Goal: Information Seeking & Learning: Check status

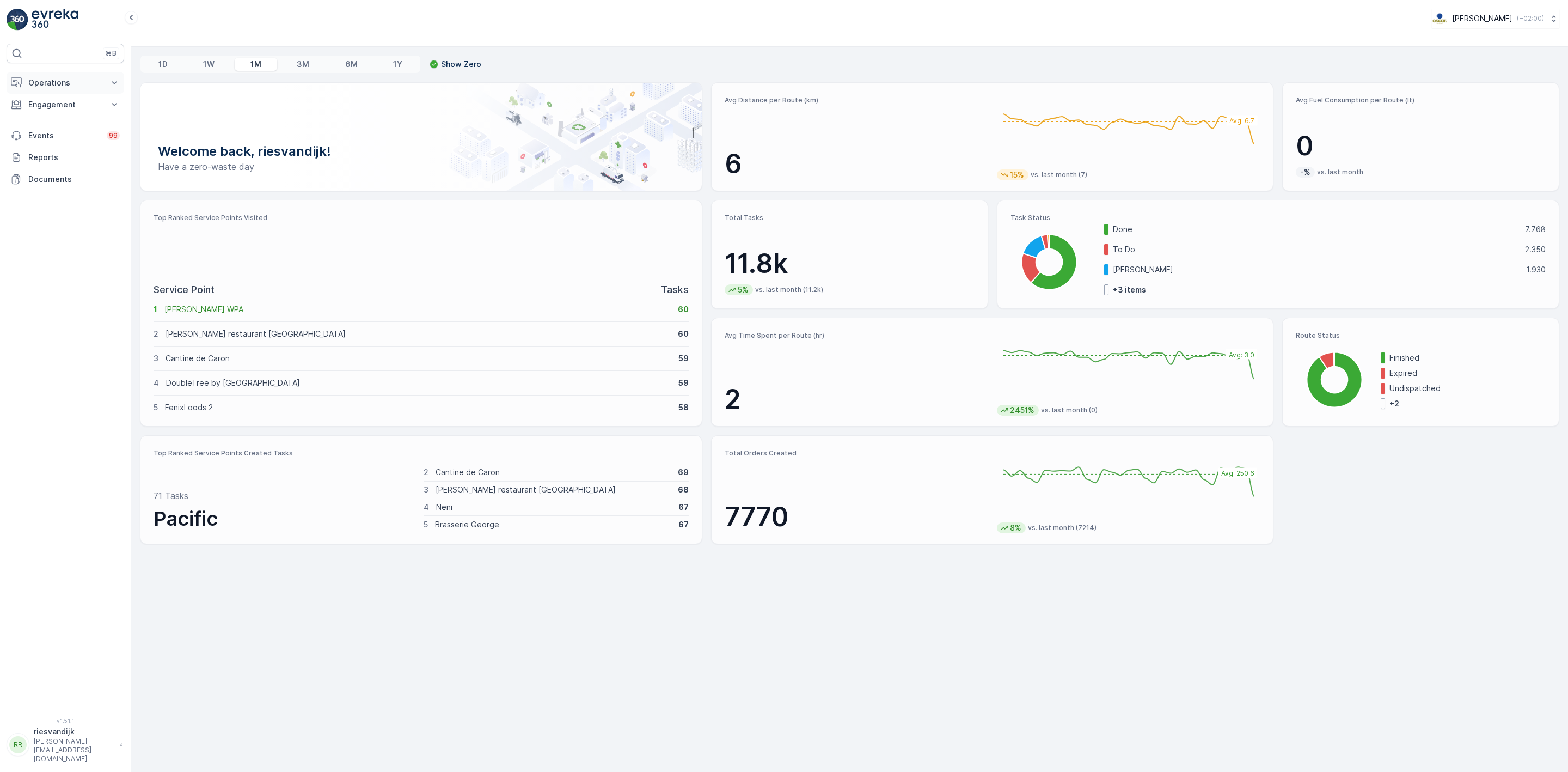
click at [67, 84] on p "Operations" at bounding box center [65, 83] width 74 height 11
click at [51, 103] on p "Insights" at bounding box center [41, 101] width 28 height 11
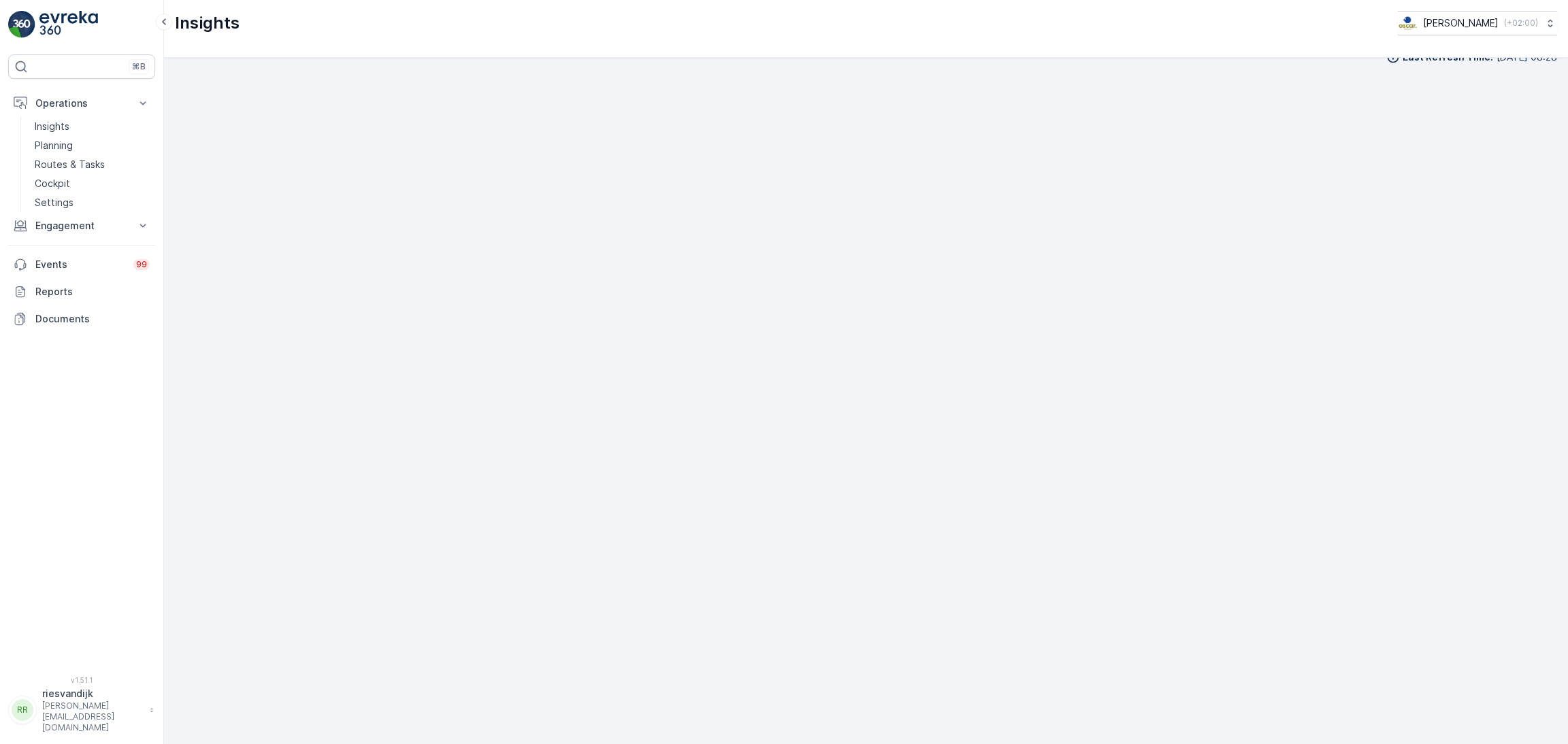
scroll to position [19, 0]
click at [72, 164] on p "Routes & Tasks" at bounding box center [70, 165] width 70 height 13
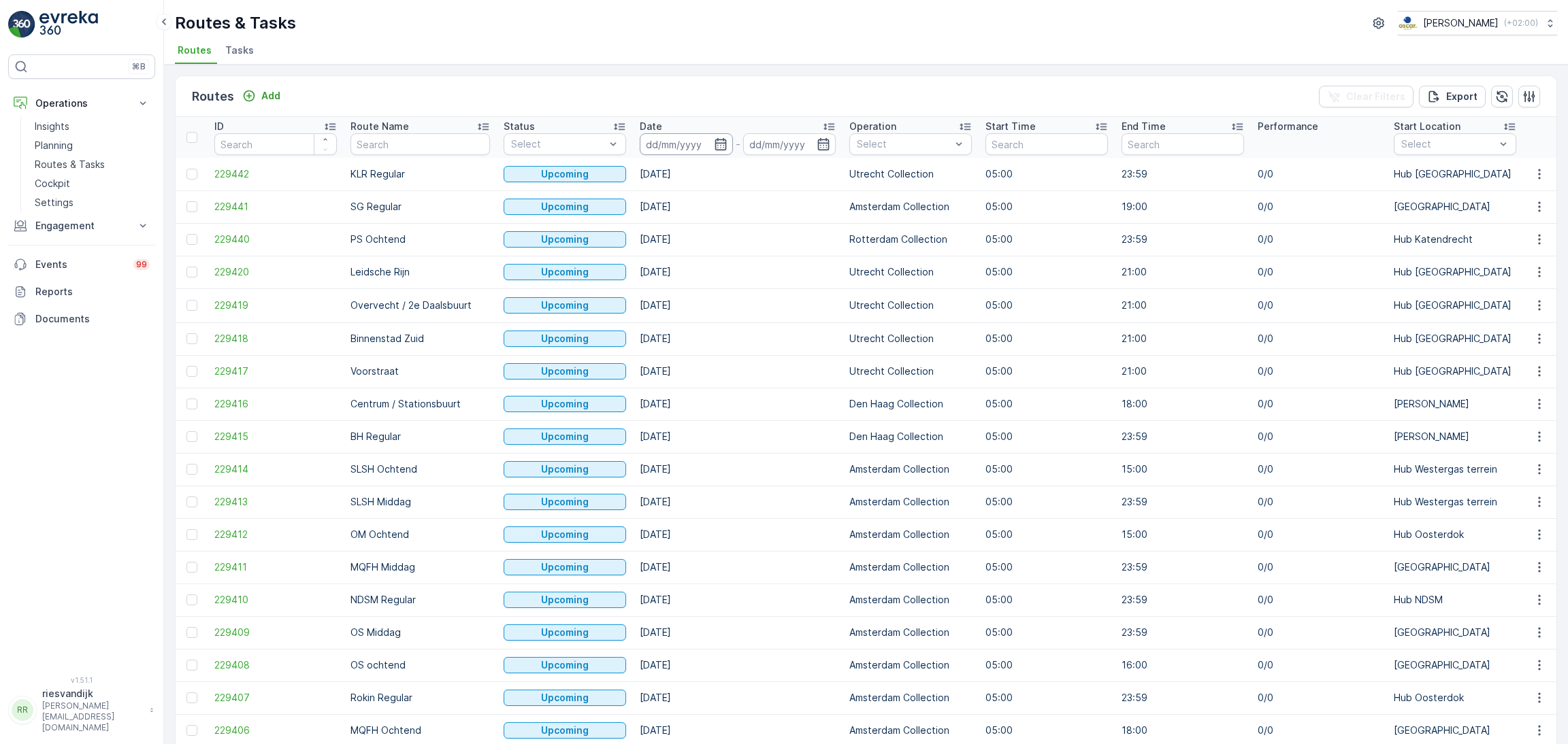
click at [673, 148] on input at bounding box center [686, 144] width 93 height 22
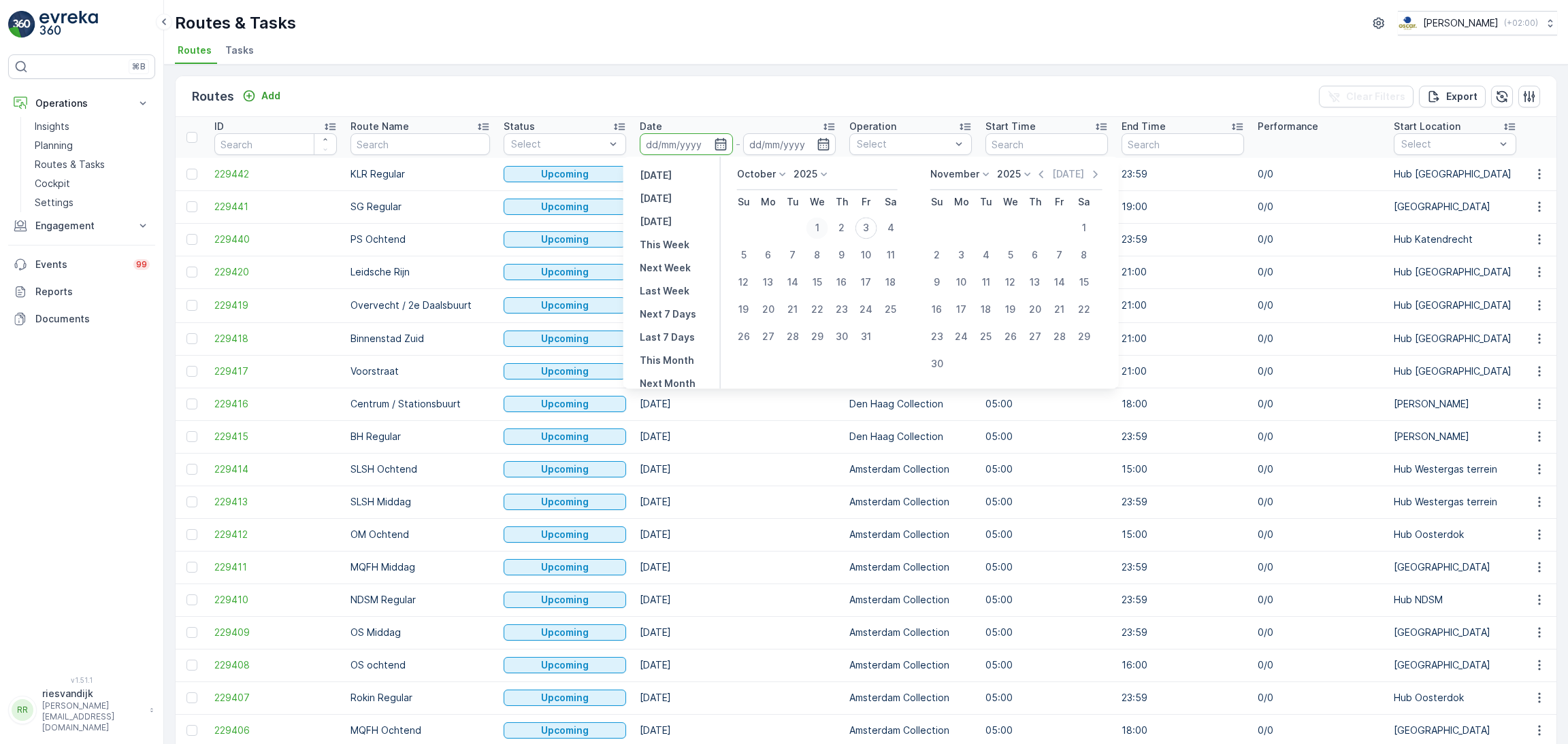
click at [814, 226] on div "1" at bounding box center [817, 228] width 22 height 22
type input "[DATE]"
click at [872, 228] on div "3" at bounding box center [866, 228] width 22 height 22
type input "[DATE]"
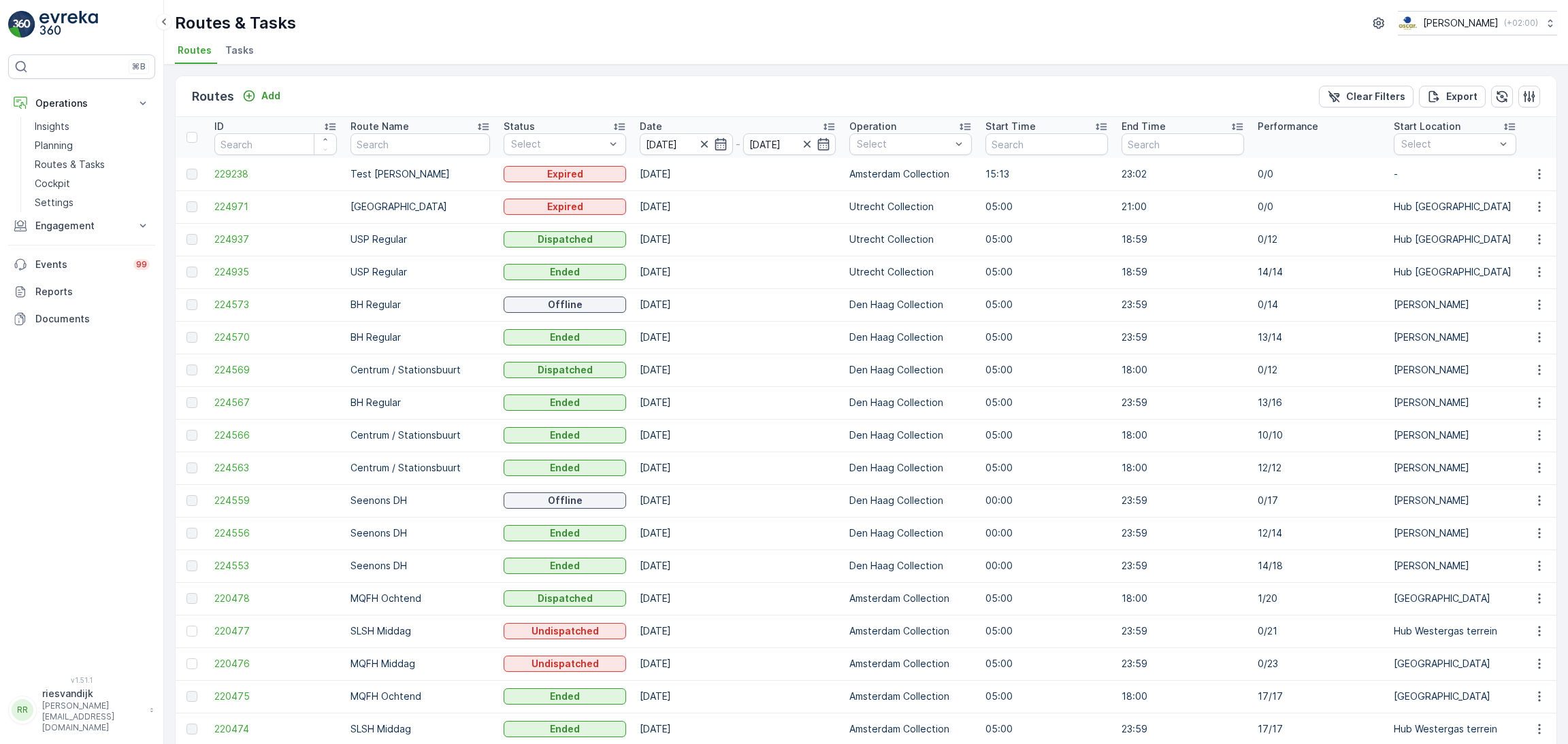
click at [389, 122] on p "Route Name" at bounding box center [379, 126] width 58 height 13
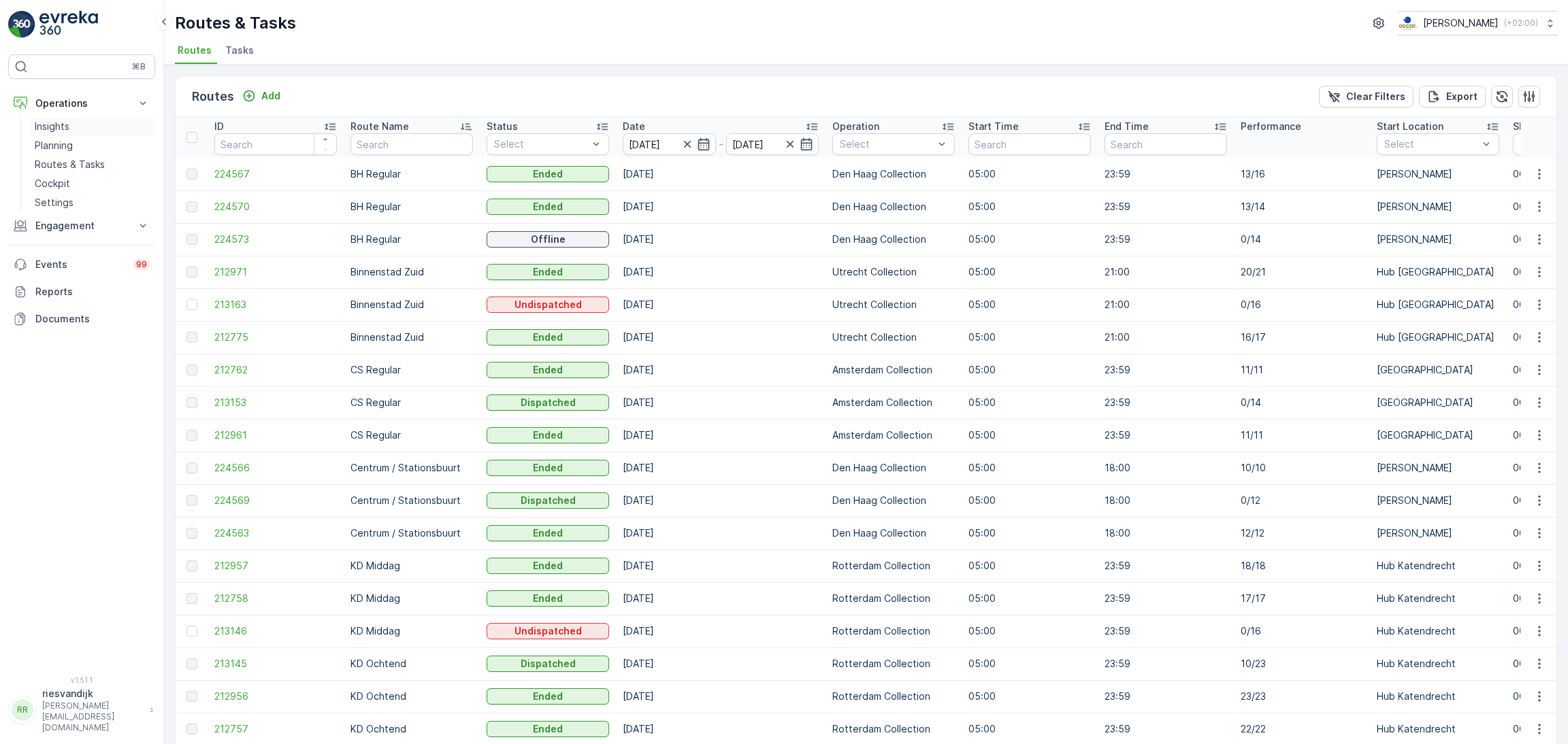
click at [56, 131] on p "Insights" at bounding box center [52, 126] width 35 height 13
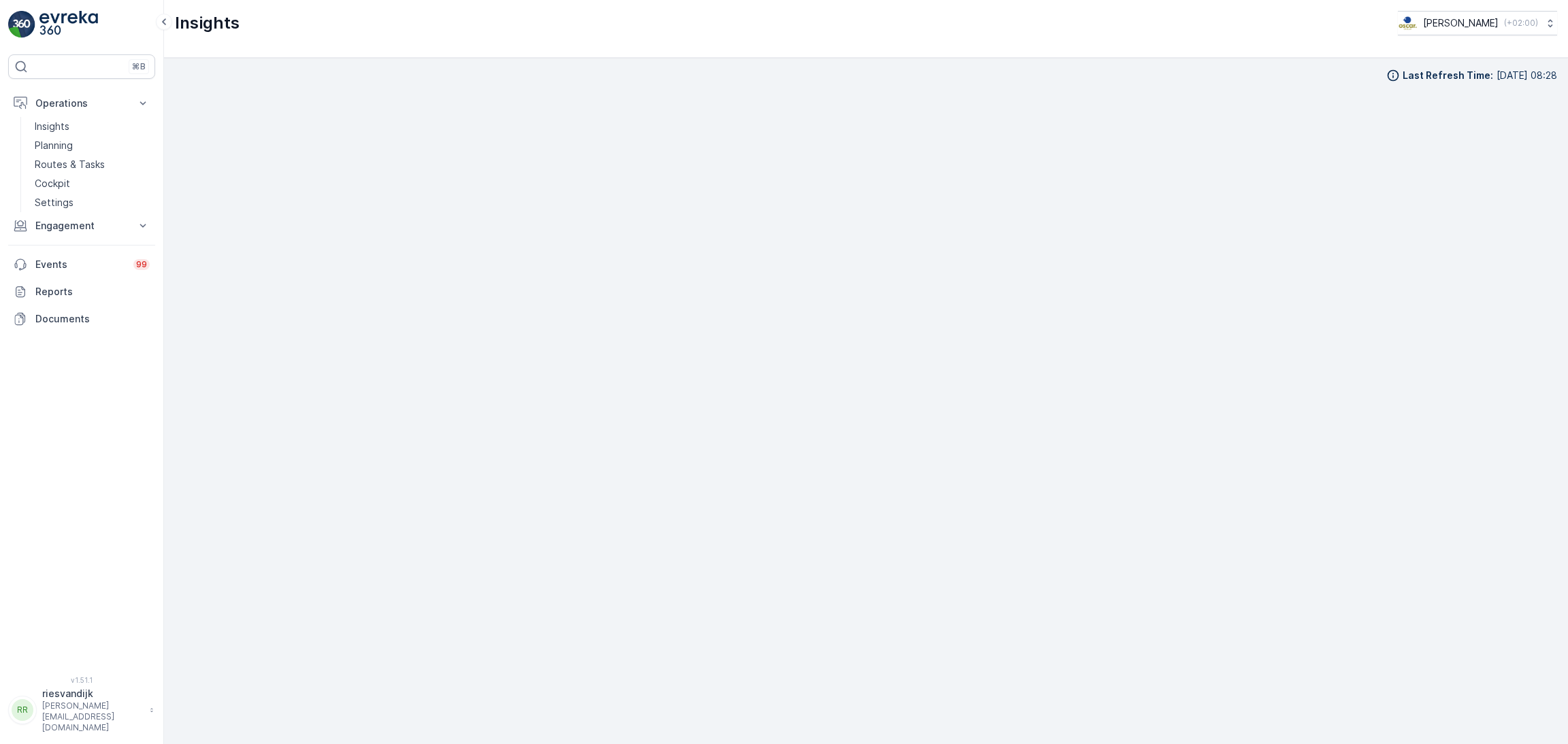
scroll to position [19, 0]
click at [60, 127] on p "Insights" at bounding box center [52, 126] width 35 height 13
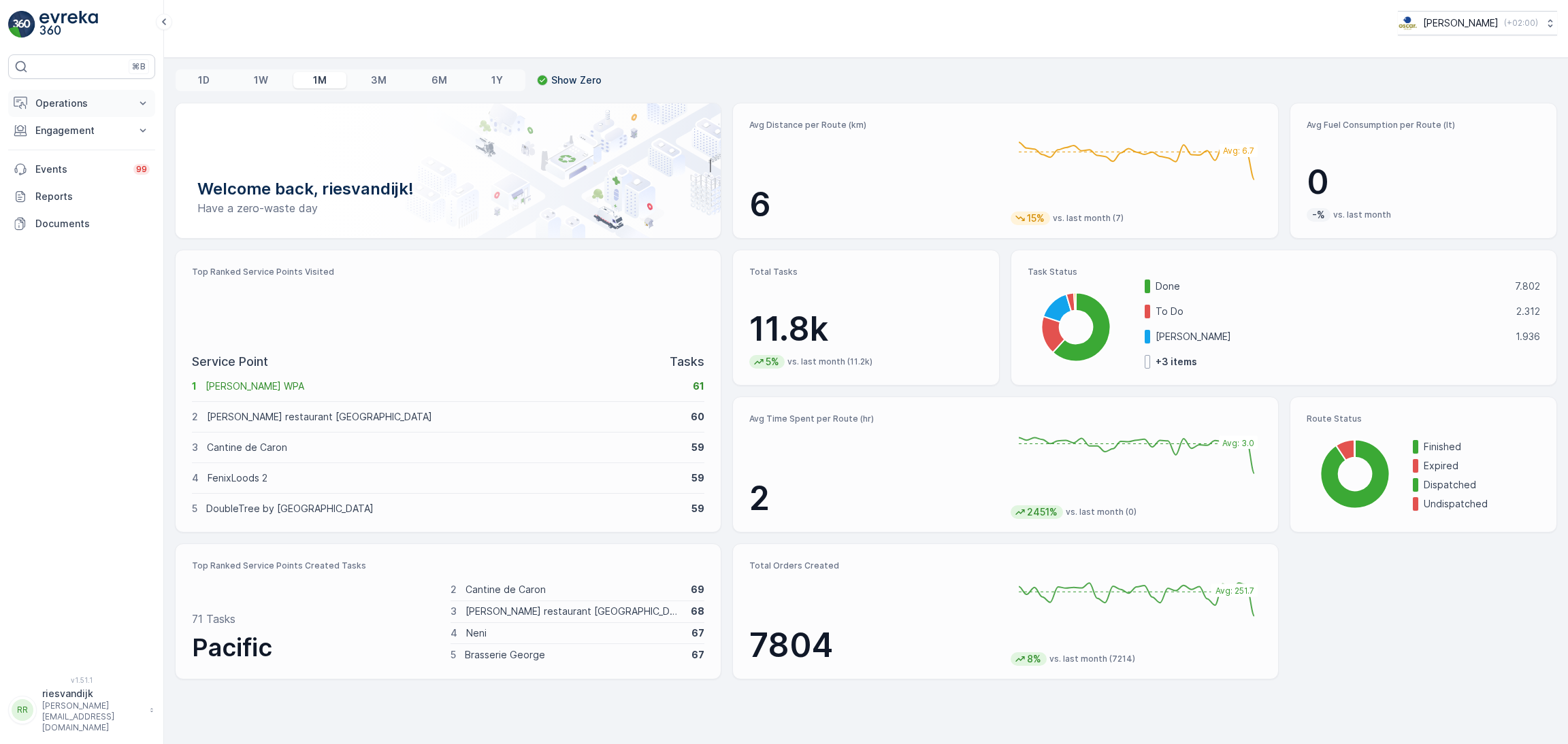
drag, startPoint x: 71, startPoint y: 106, endPoint x: 75, endPoint y: 115, distance: 9.8
click at [72, 105] on p "Operations" at bounding box center [82, 103] width 92 height 13
click at [88, 124] on link "Insights" at bounding box center [92, 126] width 126 height 19
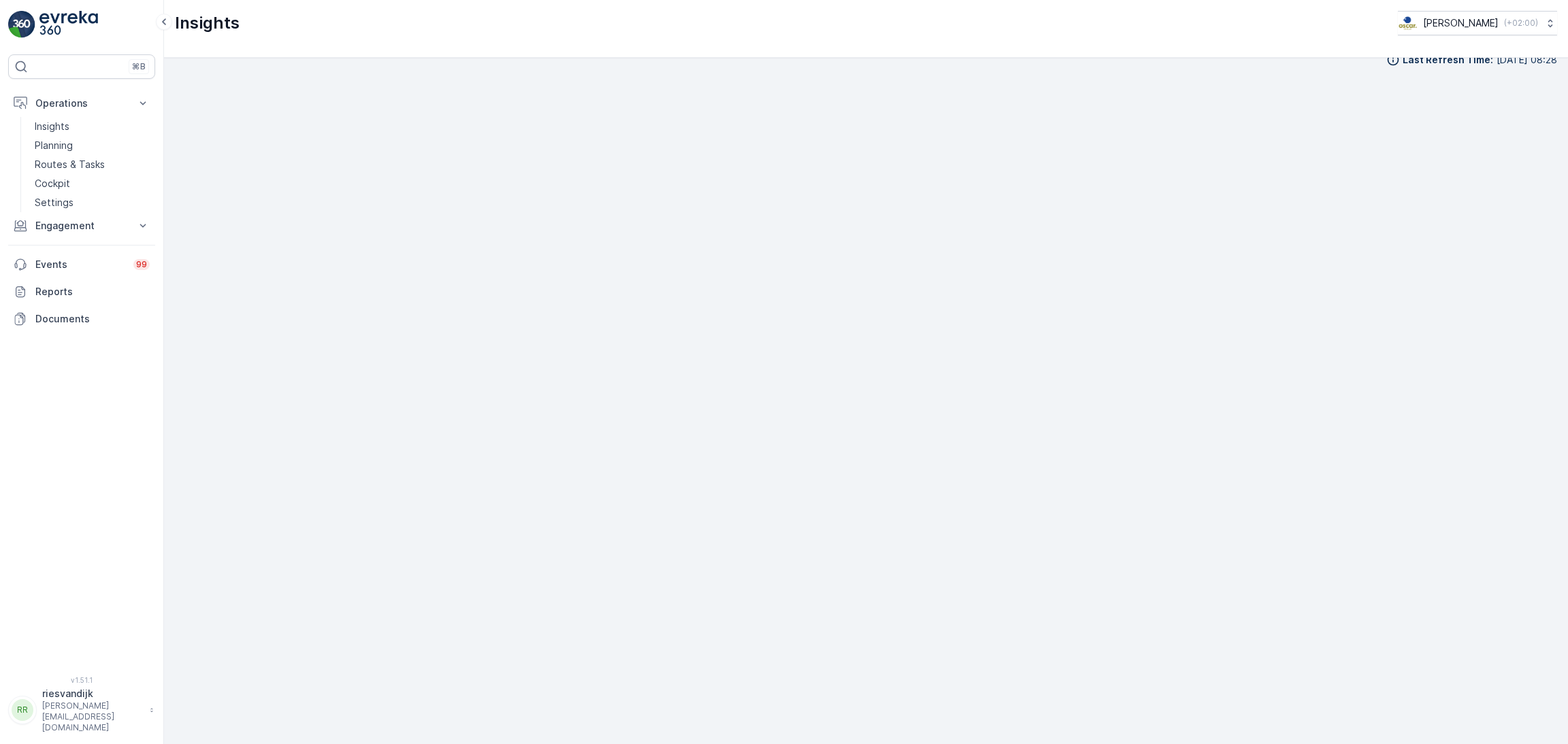
scroll to position [19, 0]
